Goal: Task Accomplishment & Management: Use online tool/utility

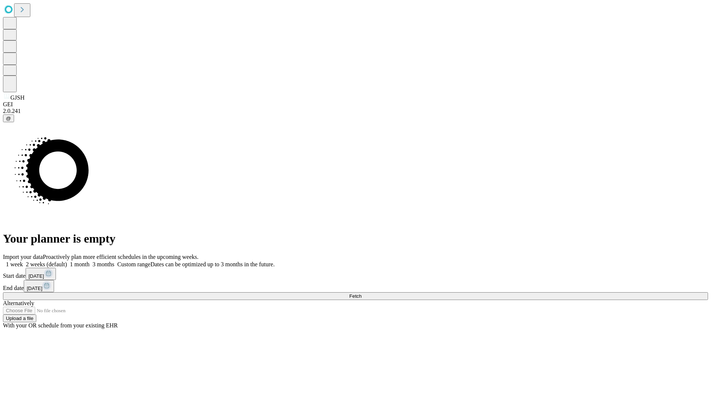
click at [362, 293] on span "Fetch" at bounding box center [355, 296] width 12 height 6
